Goal: Find specific page/section: Find specific page/section

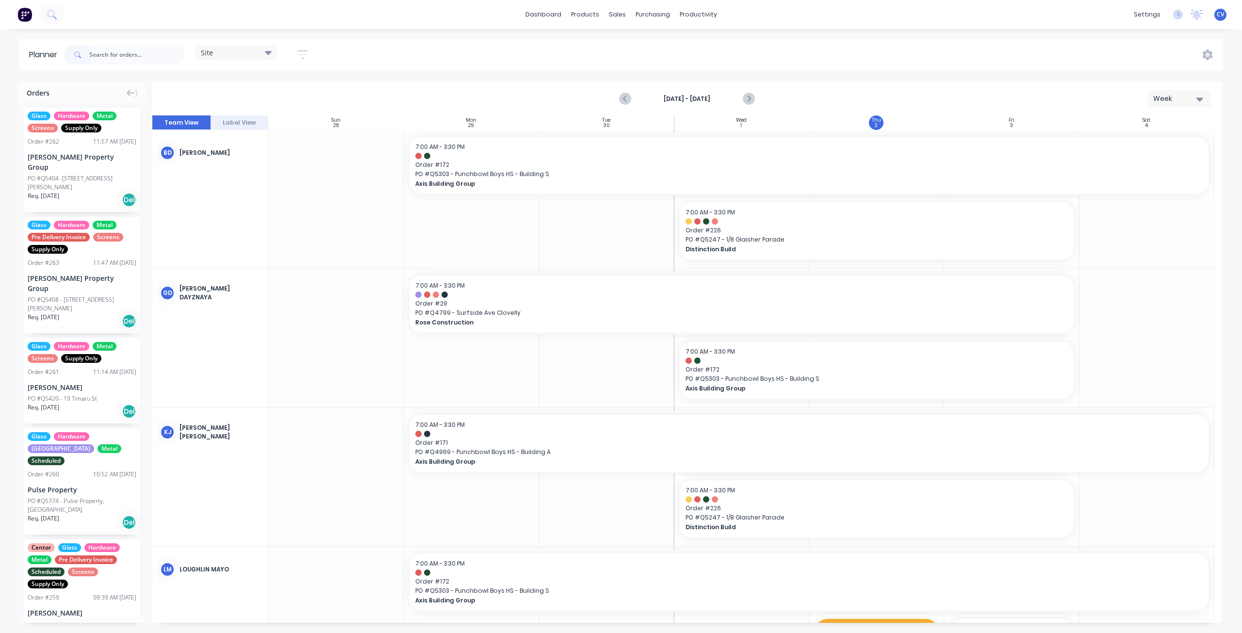
click at [134, 57] on input "text" at bounding box center [137, 54] width 96 height 19
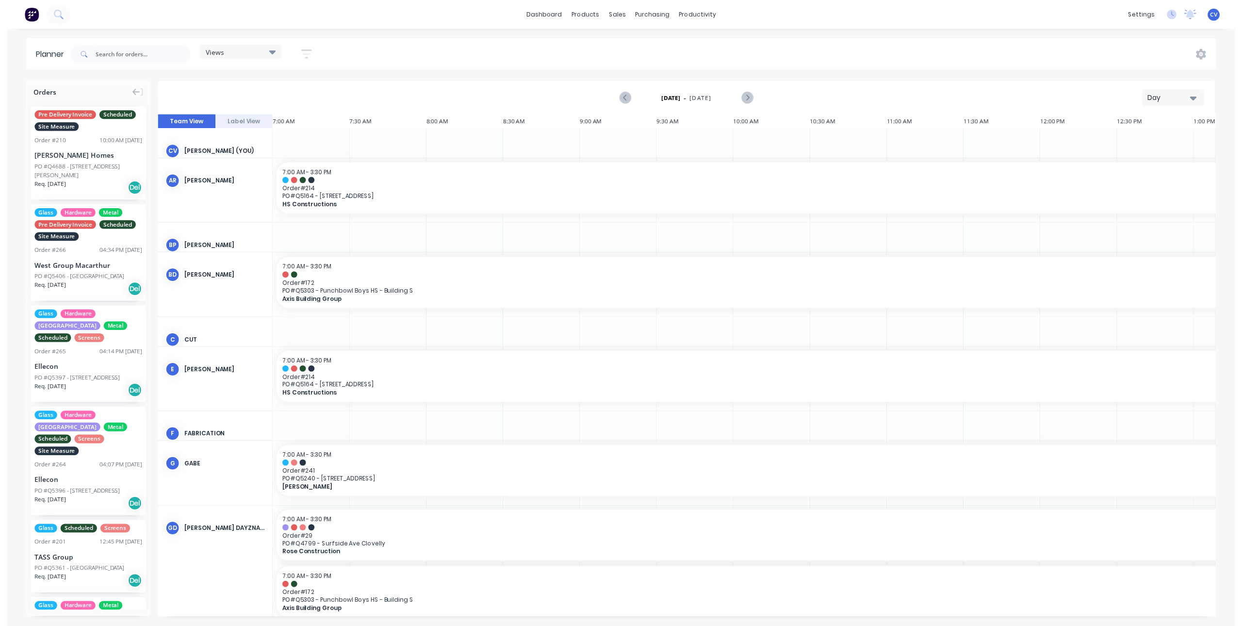
scroll to position [0, 0]
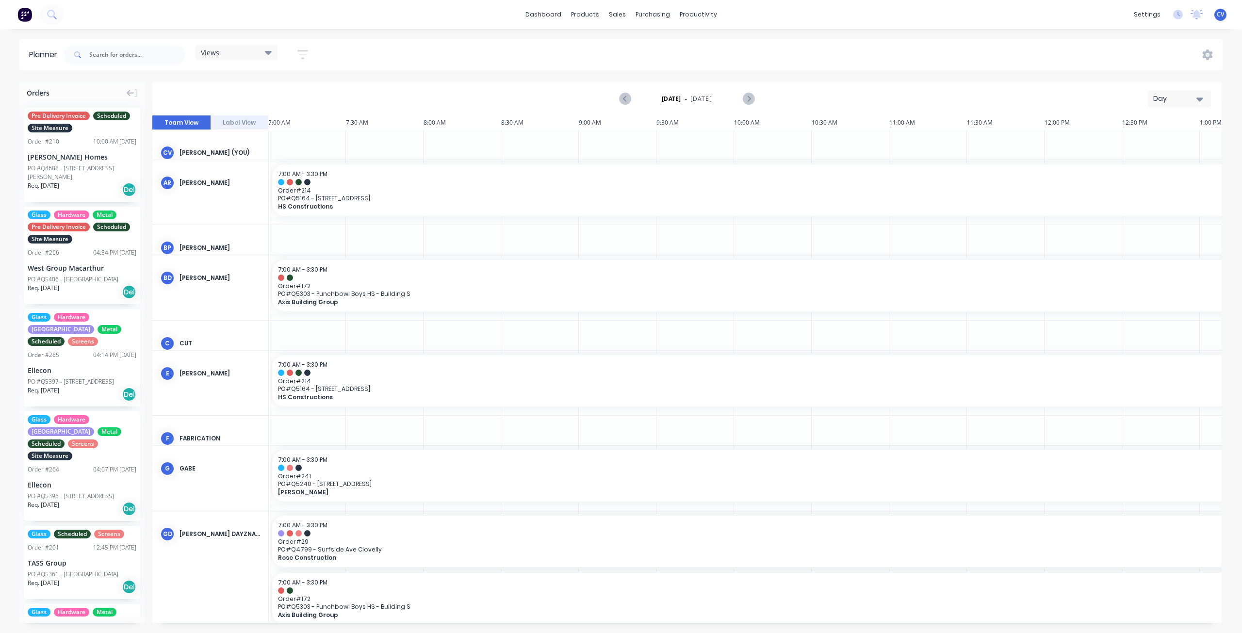
drag, startPoint x: 123, startPoint y: 65, endPoint x: 121, endPoint y: 60, distance: 5.4
click at [123, 64] on div at bounding box center [124, 54] width 121 height 29
click at [121, 59] on input "text" at bounding box center [137, 54] width 96 height 19
click at [710, 41] on link "Workflow" at bounding box center [736, 45] width 129 height 19
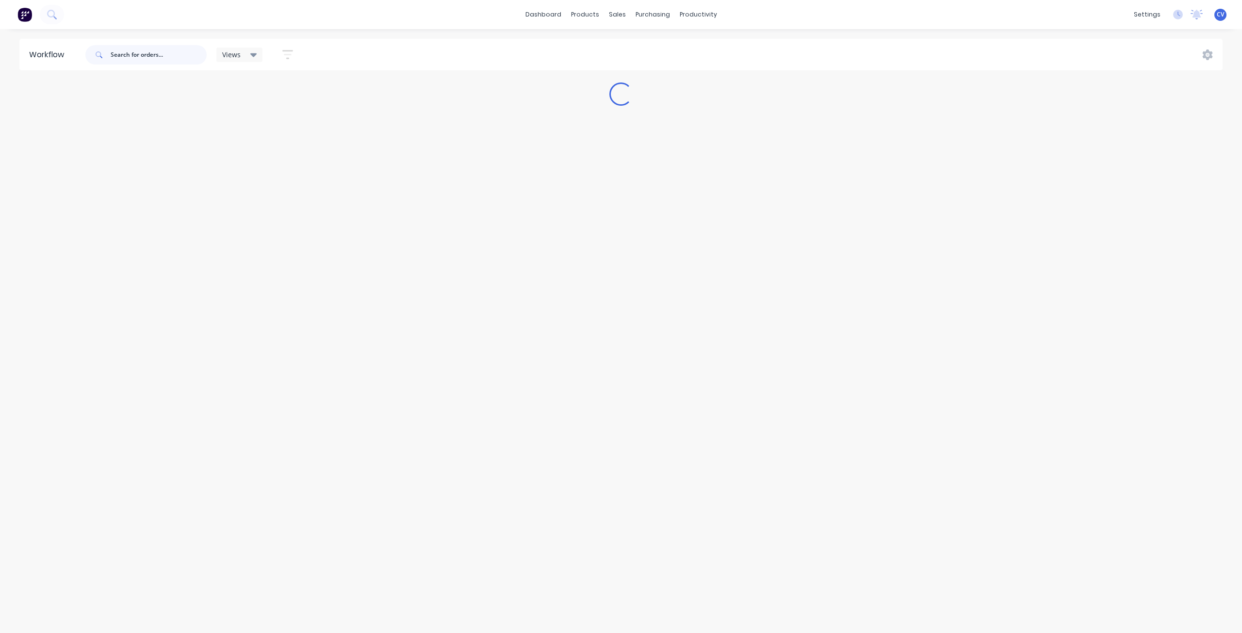
click at [168, 53] on input "text" at bounding box center [159, 54] width 96 height 19
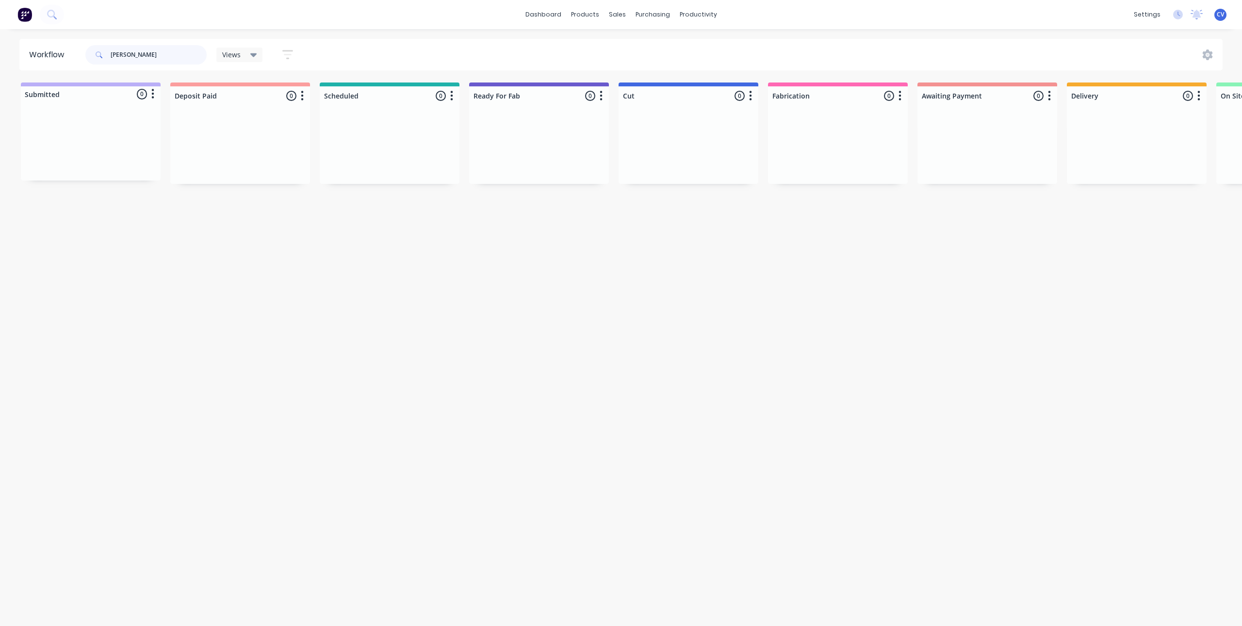
click at [157, 60] on input "[PERSON_NAME]" at bounding box center [159, 54] width 96 height 19
drag, startPoint x: 64, startPoint y: 58, endPoint x: 22, endPoint y: 44, distance: 44.0
click at [0, 55] on div "Workflow [PERSON_NAME] Views Save new view None (Default) edit Production edit …" at bounding box center [621, 55] width 1242 height 32
drag, startPoint x: 133, startPoint y: 55, endPoint x: 0, endPoint y: 41, distance: 133.6
click at [0, 53] on div "Workflow [PERSON_NAME] Views Save new view None (Default) edit Production edit …" at bounding box center [621, 55] width 1242 height 32
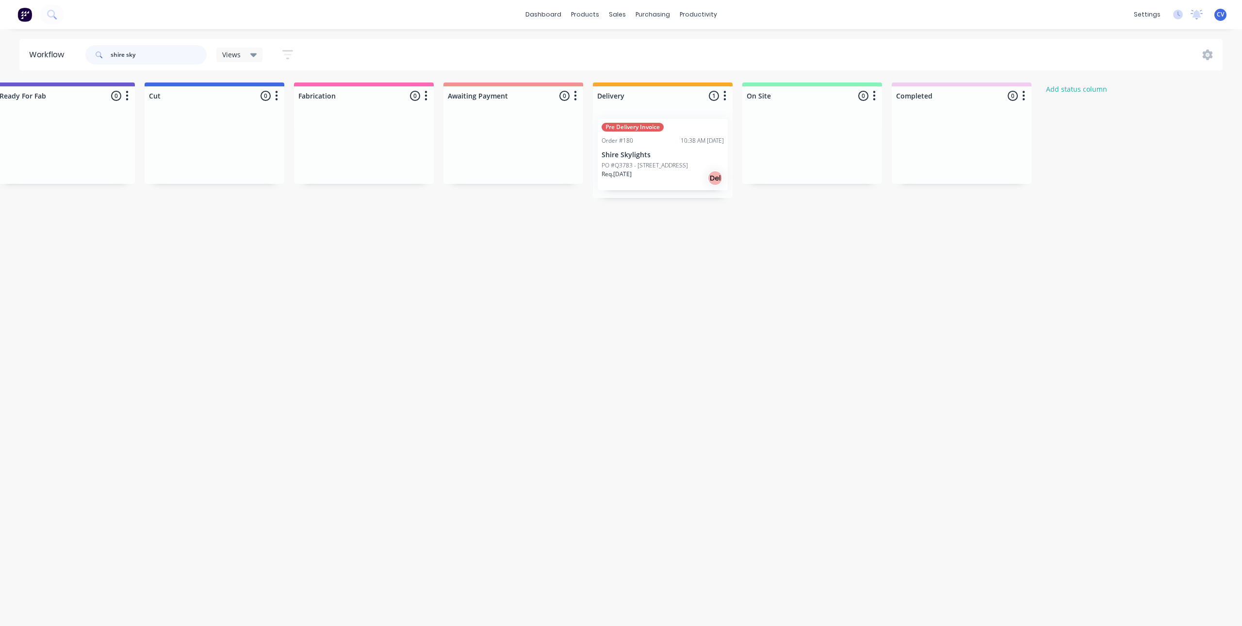
scroll to position [0, 517]
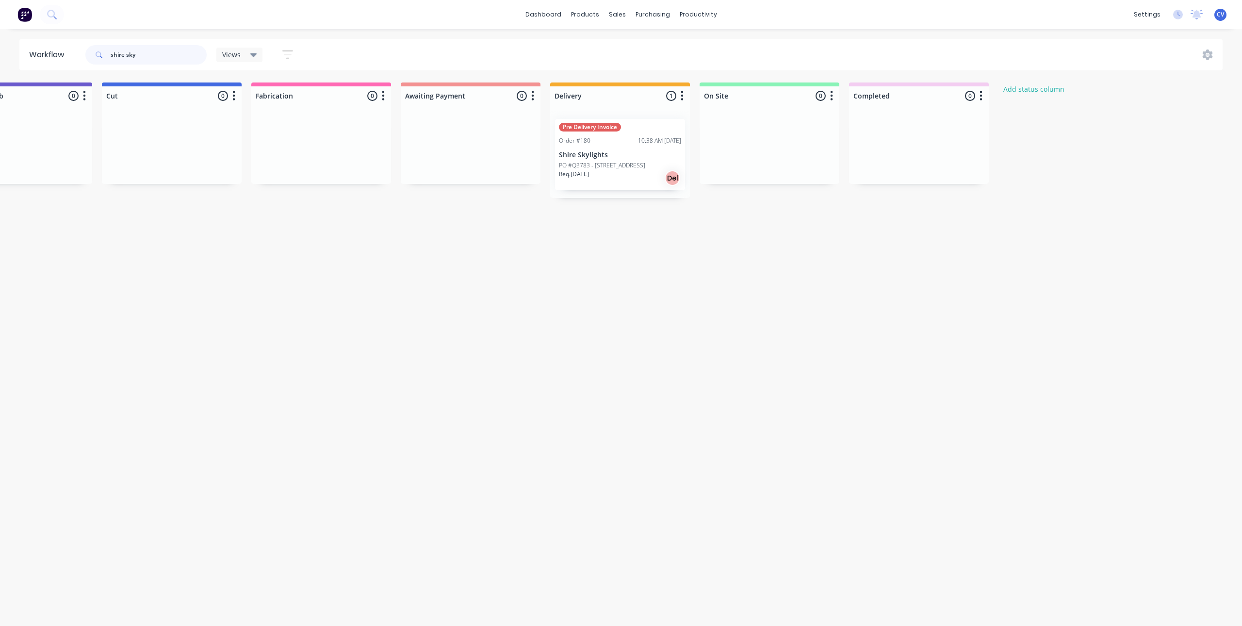
type input "shire sky"
click at [621, 153] on p "Shire Skylights" at bounding box center [620, 155] width 122 height 8
